Goal: Task Accomplishment & Management: Use online tool/utility

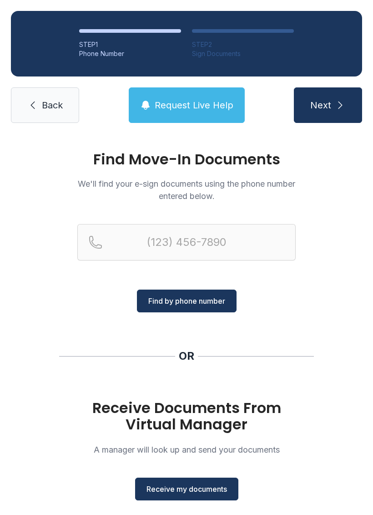
click at [200, 484] on span "Receive my documents" at bounding box center [187, 489] width 81 height 11
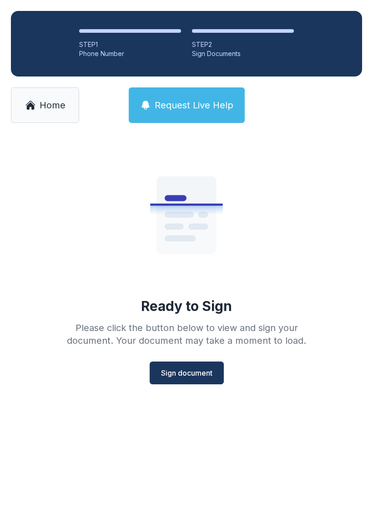
click at [194, 367] on button "Sign document" at bounding box center [187, 373] width 74 height 23
click at [53, 108] on span "Home" at bounding box center [53, 105] width 26 height 13
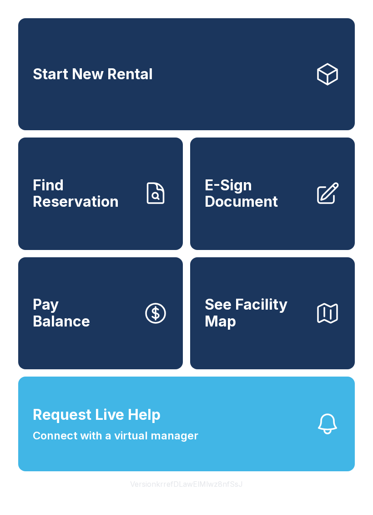
click at [312, 212] on link "E-Sign Document" at bounding box center [272, 194] width 165 height 112
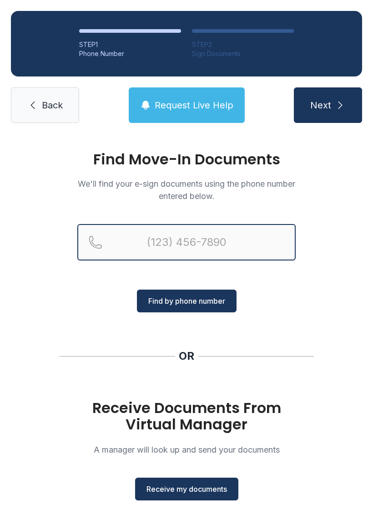
click at [158, 240] on input "Reservation phone number" at bounding box center [186, 242] width 219 height 36
type input "[PHONE_NUMBER]"
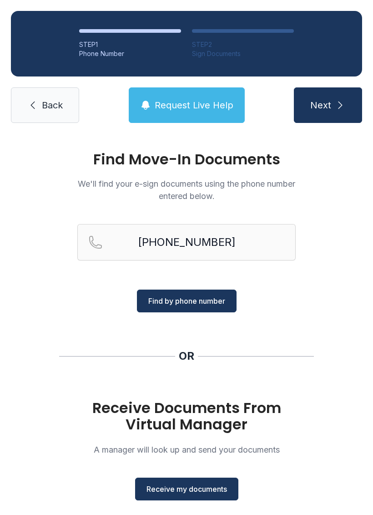
click at [210, 291] on button "Find by phone number" at bounding box center [187, 301] width 100 height 23
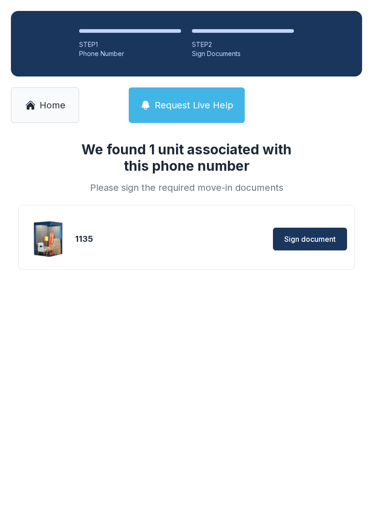
click at [331, 236] on span "Sign document" at bounding box center [310, 239] width 51 height 11
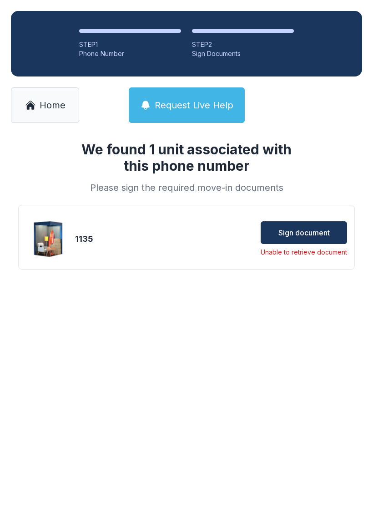
click at [31, 103] on icon at bounding box center [30, 105] width 8 height 7
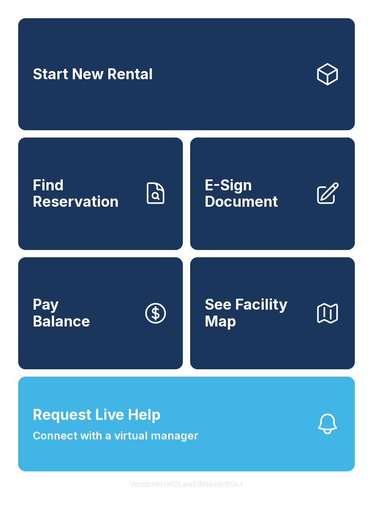
click at [313, 211] on link "E-Sign Document" at bounding box center [272, 194] width 165 height 112
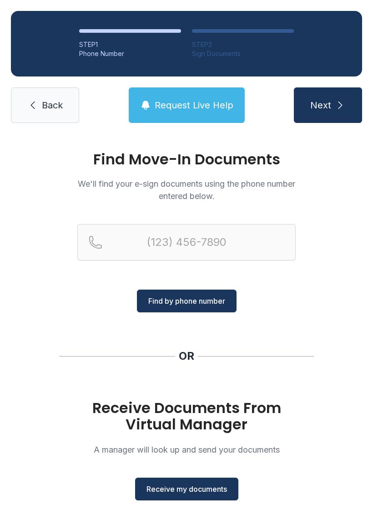
click at [197, 488] on span "Receive my documents" at bounding box center [187, 489] width 81 height 11
